Goal: Task Accomplishment & Management: Manage account settings

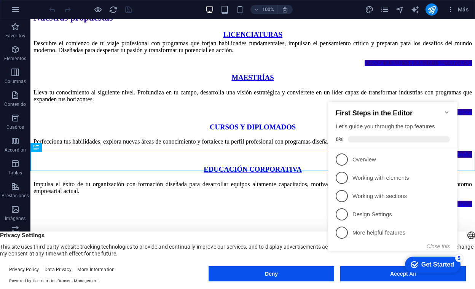
scroll to position [372, 0]
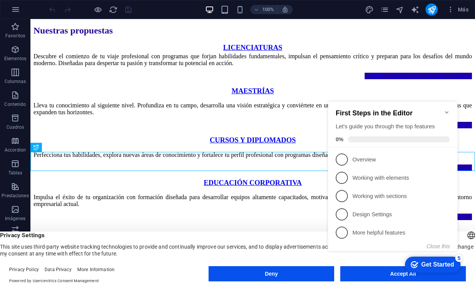
click at [448, 111] on icon "Minimize checklist" at bounding box center [446, 112] width 3 height 2
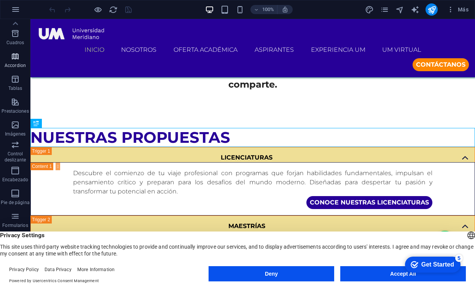
scroll to position [85, 0]
click at [380, 272] on button "Accept All" at bounding box center [403, 273] width 126 height 15
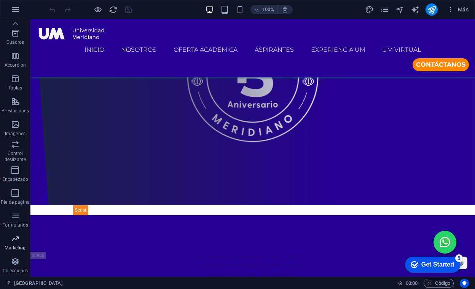
click at [18, 243] on icon "button" at bounding box center [15, 238] width 9 height 9
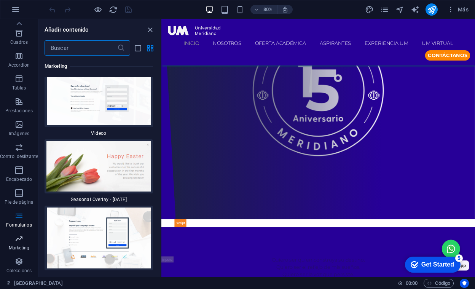
scroll to position [11899, 0]
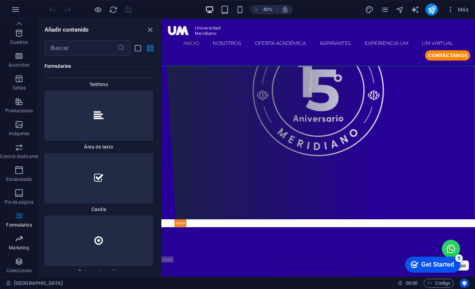
click at [20, 243] on icon "button" at bounding box center [18, 238] width 9 height 9
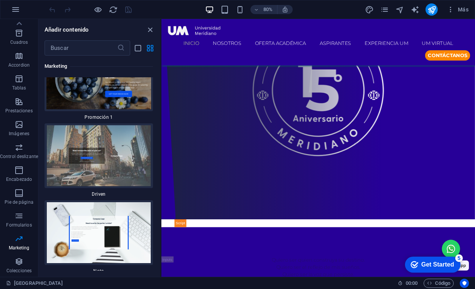
scroll to position [13308, 0]
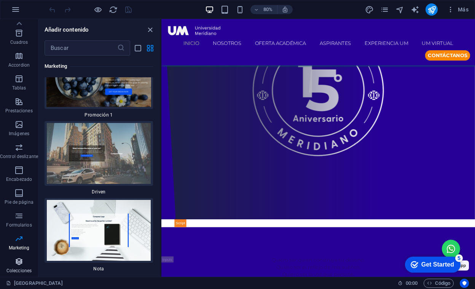
click at [21, 263] on icon "button" at bounding box center [18, 261] width 9 height 9
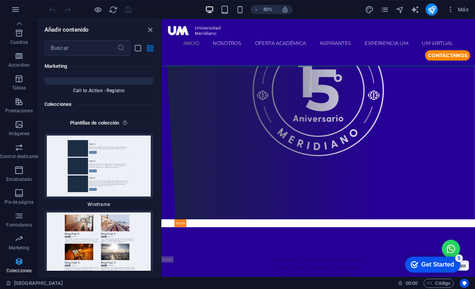
scroll to position [14058, 0]
click at [18, 6] on icon "button" at bounding box center [15, 9] width 9 height 9
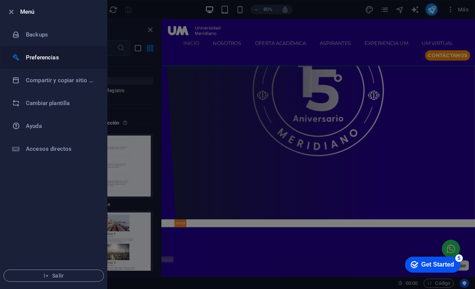
click at [46, 56] on h6 "Preferencias" at bounding box center [61, 57] width 70 height 9
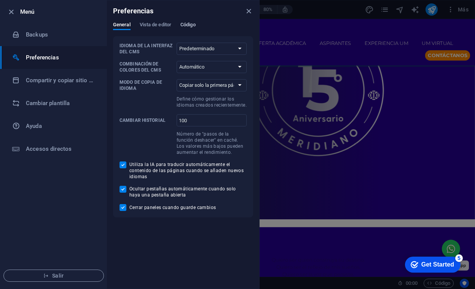
click at [183, 25] on span "Código" at bounding box center [188, 25] width 15 height 11
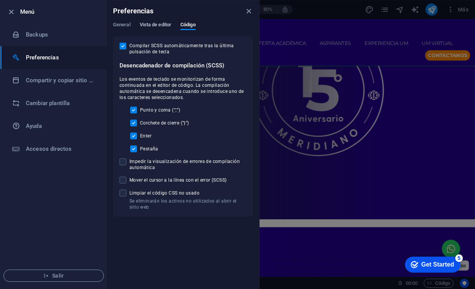
click at [153, 26] on span "Vista de editor" at bounding box center [156, 25] width 32 height 11
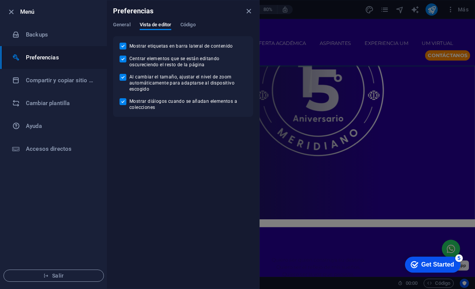
click at [309, 25] on div at bounding box center [237, 144] width 475 height 289
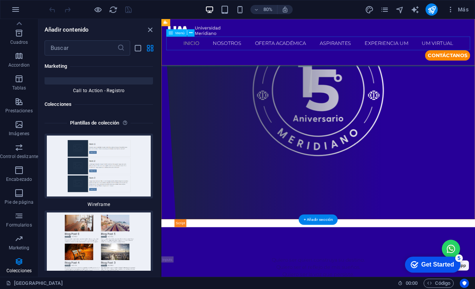
click at [303, 50] on nav "INICIO NOSOTROS OFERTA ACADÉMICA Licenciaturas [PERSON_NAME] y diplomados Educa…" at bounding box center [358, 49] width 380 height 17
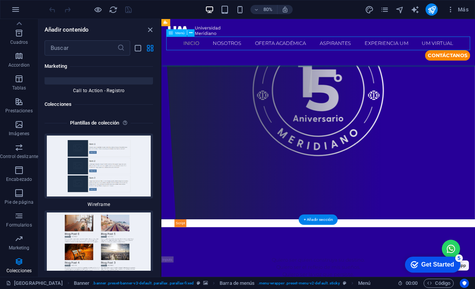
click at [315, 50] on nav "INICIO NOSOTROS OFERTA ACADÉMICA Licenciaturas [PERSON_NAME] y diplomados Educa…" at bounding box center [358, 49] width 380 height 17
click at [374, 54] on nav "INICIO NOSOTROS OFERTA ACADÉMICA Licenciaturas [PERSON_NAME] y diplomados Educa…" at bounding box center [358, 49] width 380 height 17
click at [199, 110] on figure at bounding box center [357, 108] width 392 height 322
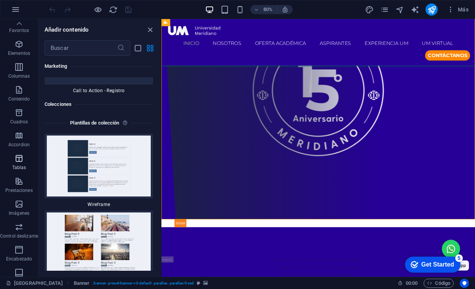
scroll to position [0, 0]
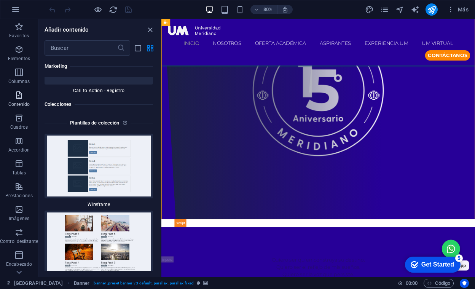
click at [19, 90] on button "Contenido" at bounding box center [19, 99] width 38 height 23
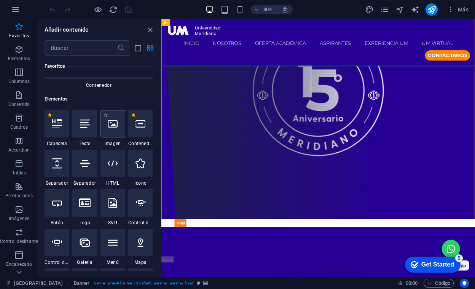
scroll to position [112, 0]
click at [176, 130] on figure at bounding box center [357, 108] width 392 height 322
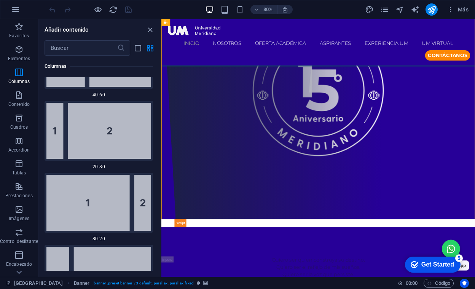
scroll to position [685, 0]
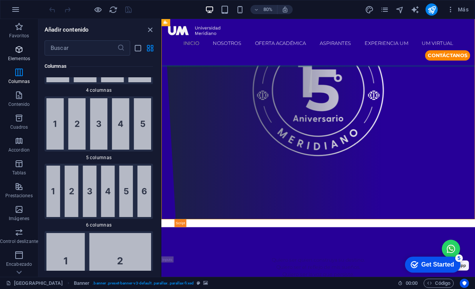
click at [16, 51] on icon "button" at bounding box center [18, 49] width 9 height 9
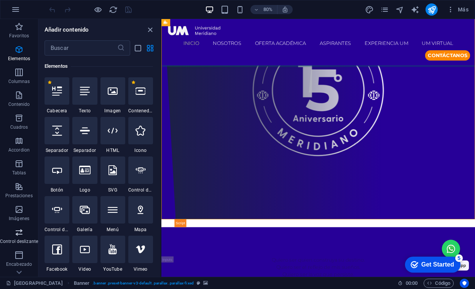
scroll to position [85, 0]
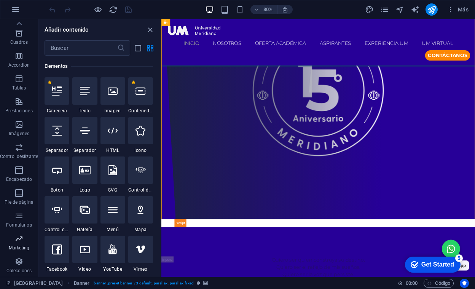
click at [20, 245] on p "Marketing" at bounding box center [19, 248] width 21 height 6
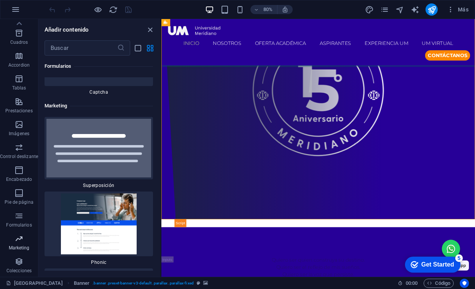
scroll to position [12392, 0]
click at [463, 10] on span "Más" at bounding box center [458, 10] width 22 height 8
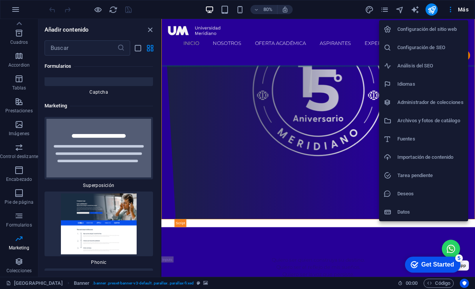
click at [423, 48] on h6 "Configuración de SEO" at bounding box center [431, 47] width 66 height 9
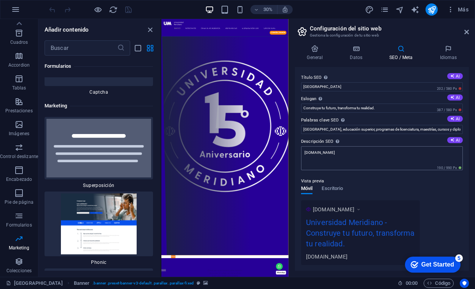
drag, startPoint x: 298, startPoint y: 120, endPoint x: 344, endPoint y: 161, distance: 62.6
click at [345, 161] on div "Título SEO El título de tu sitio web. Elige algo que destaque en los resultados…" at bounding box center [382, 169] width 174 height 204
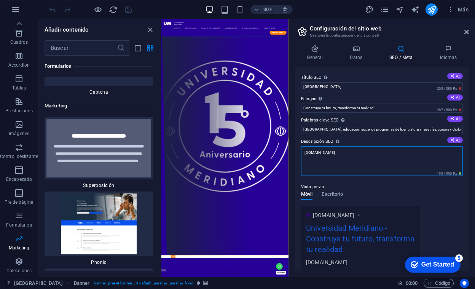
click at [340, 158] on textarea "[DOMAIN_NAME]" at bounding box center [382, 161] width 162 height 30
paste textarea "“[GEOGRAPHIC_DATA]: institución de educación superior en [GEOGRAPHIC_DATA] con …"
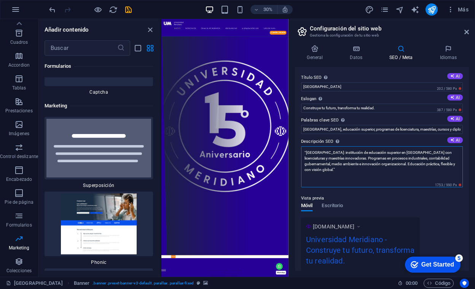
type textarea "“[GEOGRAPHIC_DATA]: institución de educación superior en [GEOGRAPHIC_DATA] con …"
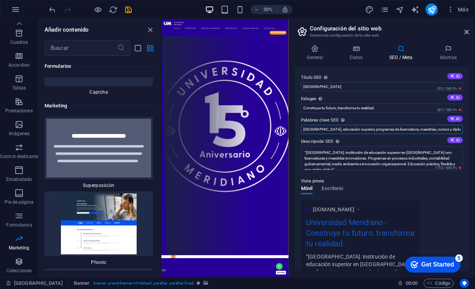
click at [361, 129] on input "[GEOGRAPHIC_DATA], educación superior, programas de licenciatura, maestrías, cu…" at bounding box center [382, 129] width 162 height 9
paste input "Universidad privada en [GEOGRAPHIC_DATA], Licenciaturas en [GEOGRAPHIC_DATA], […"
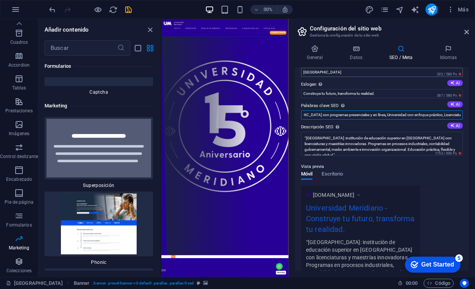
type input "[GEOGRAPHIC_DATA], Universidad privada en [GEOGRAPHIC_DATA], Licenciaturas en […"
click at [356, 70] on input "[GEOGRAPHIC_DATA]" at bounding box center [382, 72] width 162 height 9
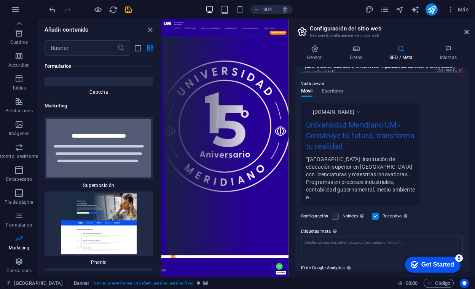
scroll to position [136, 0]
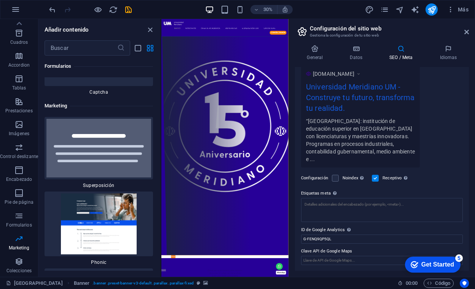
type input "[GEOGRAPHIC_DATA]"
drag, startPoint x: 300, startPoint y: 193, endPoint x: 324, endPoint y: 192, distance: 24.0
click at [324, 192] on div "Título SEO El título de tu sitio web. Elige algo que destaque en los resultados…" at bounding box center [382, 169] width 174 height 204
click at [325, 210] on textarea "Etiquetas meta Introduce aquí el código HTML que se incluirá en las etiquetas d…" at bounding box center [382, 210] width 162 height 24
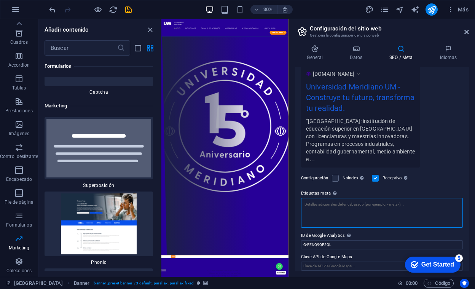
click at [339, 214] on textarea "Etiquetas meta Introduce aquí el código HTML que se incluirá en las etiquetas d…" at bounding box center [382, 213] width 162 height 30
paste textarea "<!-- Google Tag Manager --> <script>(function(w,d,s,l,i){w[l]=w[l]||[];w[l].pus…"
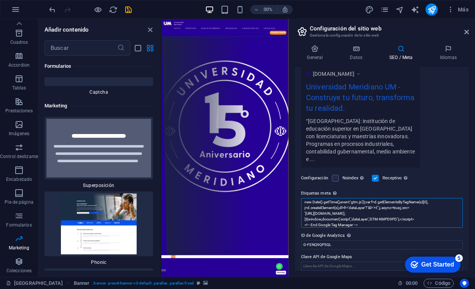
scroll to position [0, 0]
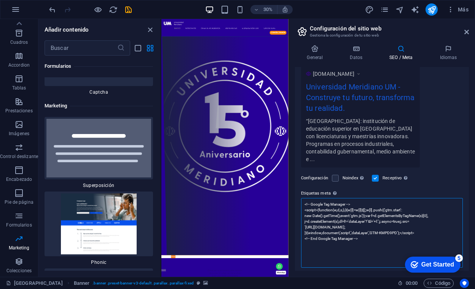
paste textarea "<!-- Google Tag Manager (noscript) --> <noscript><iframe src="[URL][DOMAIN_NAME…"
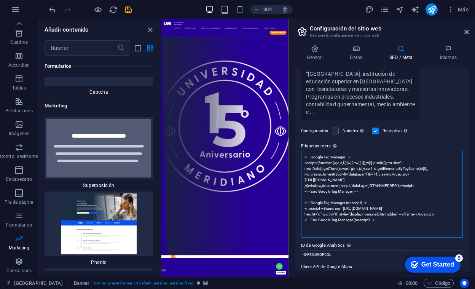
scroll to position [198, 0]
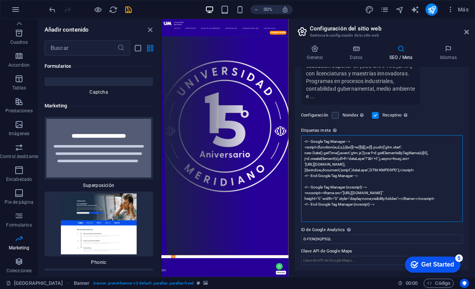
click at [364, 212] on textarea "<!-- Google Tag Manager --> <script>(function(w,d,s,l,i){w[l]=w[l]||[];w[l].pus…" at bounding box center [382, 178] width 162 height 87
type textarea "<!-- Google Tag Manager --> <script>(function(w,d,s,l,i){w[l]=w[l]||[];w[l].pus…"
drag, startPoint x: 547, startPoint y: 225, endPoint x: 384, endPoint y: 284, distance: 173.2
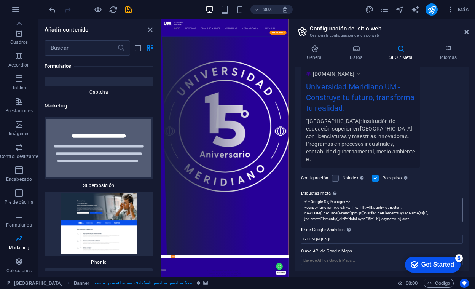
scroll to position [0, 0]
click at [370, 208] on textarea "<!-- Google Tag Manager --> <script>(function(w,d,s,l,i){w[l]=w[l]||[];w[l].pus…" at bounding box center [382, 210] width 162 height 24
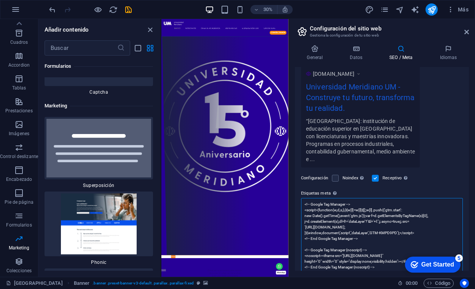
click at [370, 208] on textarea "<!-- Google Tag Manager --> <script>(function(w,d,s,l,i){w[l]=w[l]||[];w[l].pus…" at bounding box center [382, 241] width 162 height 87
click at [339, 211] on textarea "<!-- Google Tag Manager --> <script>(function(w,d,s,l,i){w[l]=w[l]||[];w[l].pus…" at bounding box center [382, 241] width 162 height 87
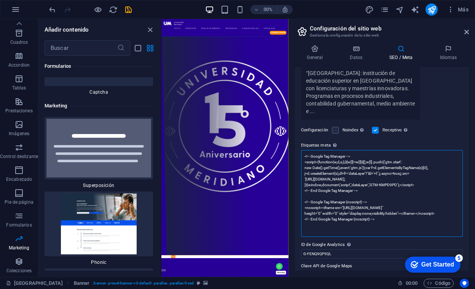
scroll to position [198, 0]
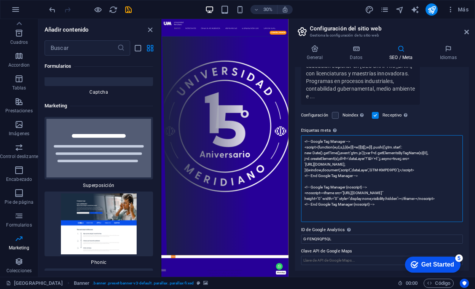
drag, startPoint x: 382, startPoint y: 210, endPoint x: 296, endPoint y: 131, distance: 116.7
click at [296, 131] on div "Título SEO El título de tu sitio web. Elige algo que destaque en los resultados…" at bounding box center [382, 169] width 174 height 204
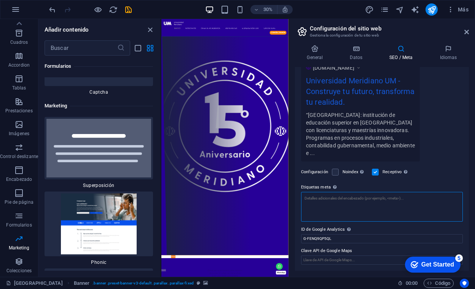
scroll to position [141, 0]
paste textarea "<!-- Lore ipsumd --> <sita consect="ADI-8"> <elit sedd="eiusmodt" incidid="utla…"
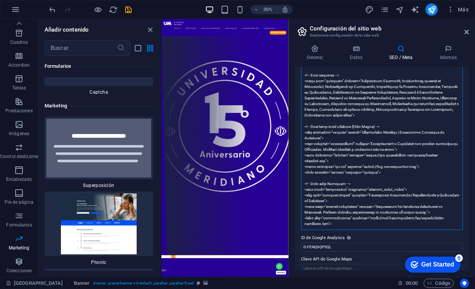
scroll to position [336, 0]
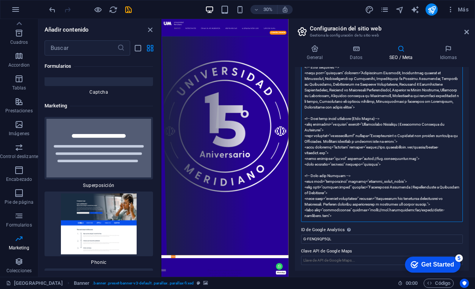
type textarea "<!-- Lore ipsumd --> <sita consect="ADI-8"> <elit sedd="eiusmodt" incidid="utla…"
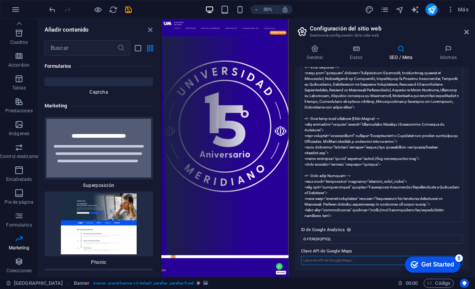
scroll to position [136, 0]
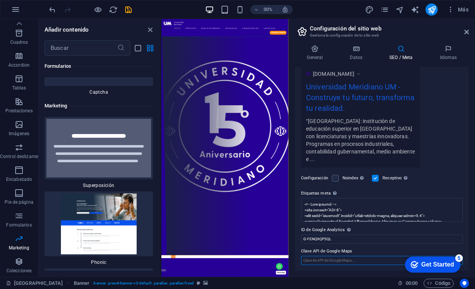
paste input "[SECURITY_DATA]"
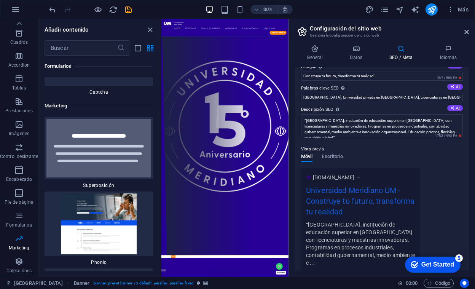
scroll to position [0, 0]
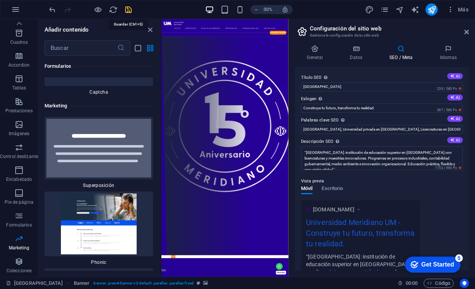
type input "[SECURITY_DATA]"
click at [129, 10] on icon "save" at bounding box center [128, 9] width 9 height 9
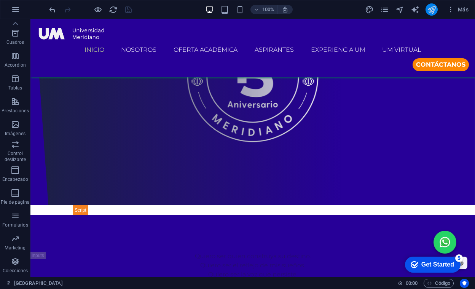
click at [432, 15] on button "publish" at bounding box center [432, 9] width 12 height 12
